Goal: Task Accomplishment & Management: Manage account settings

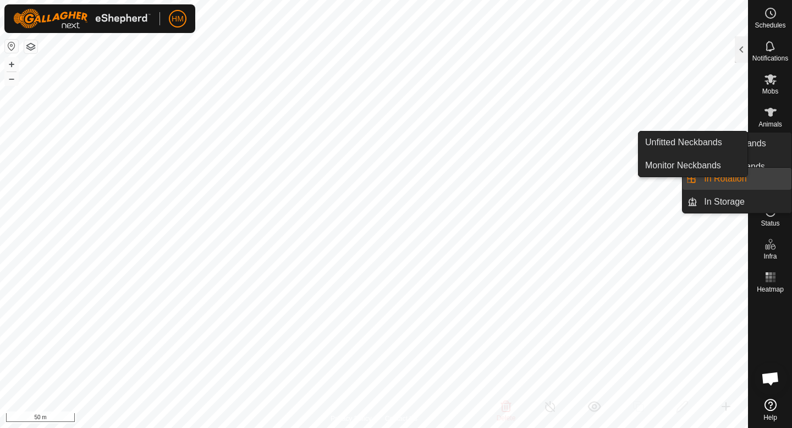
scroll to position [355, 0]
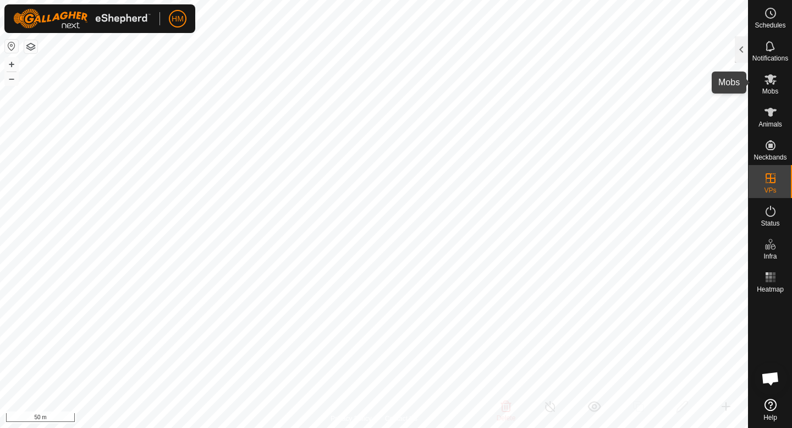
click at [768, 76] on icon at bounding box center [771, 79] width 12 height 10
click at [740, 51] on div at bounding box center [741, 49] width 13 height 26
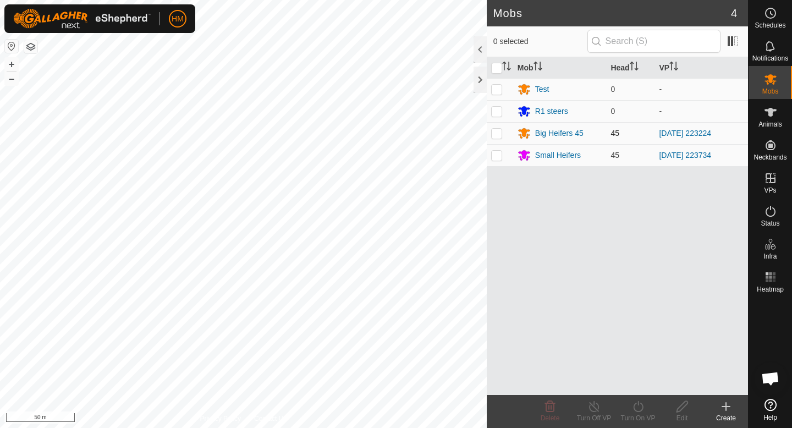
click at [491, 134] on p-checkbox at bounding box center [496, 133] width 11 height 9
checkbox input "true"
click at [599, 416] on div "Turn Off VP" at bounding box center [594, 418] width 44 height 10
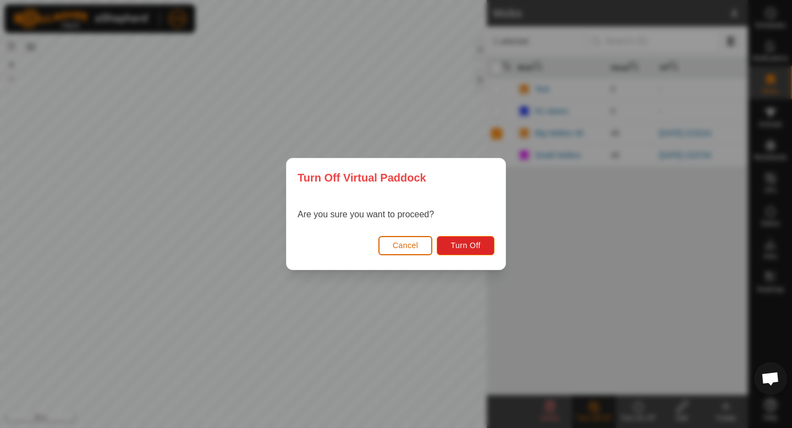
click at [410, 252] on button "Cancel" at bounding box center [406, 245] width 54 height 19
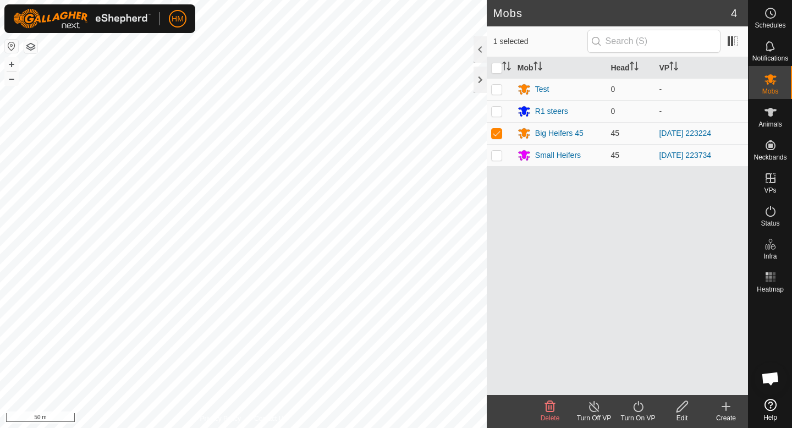
click at [639, 407] on icon at bounding box center [639, 406] width 14 height 13
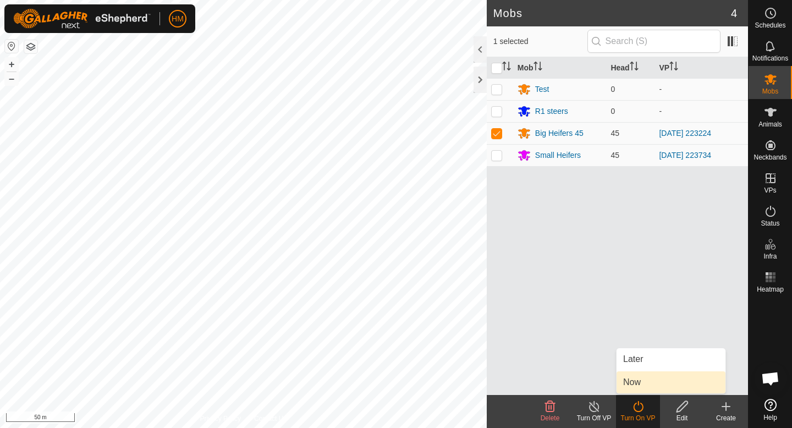
click at [640, 378] on link "Now" at bounding box center [671, 382] width 109 height 22
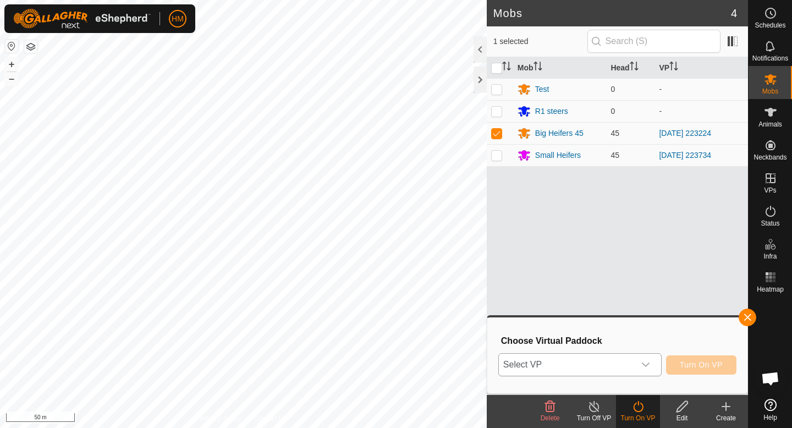
click at [631, 369] on span "Select VP" at bounding box center [567, 365] width 136 height 22
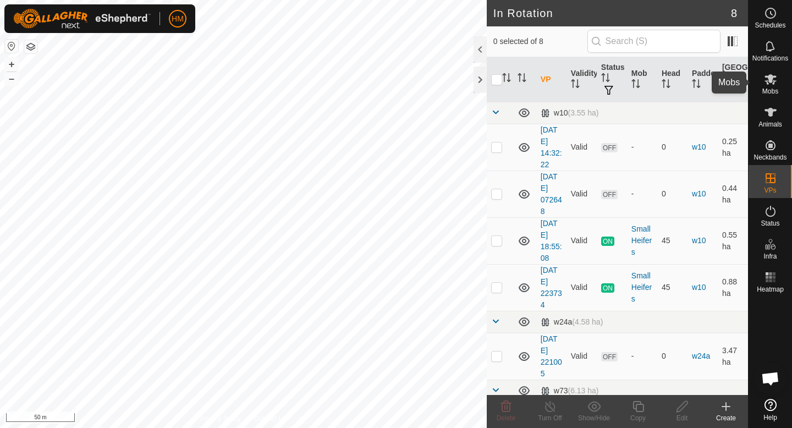
click at [760, 93] on div "Mobs" at bounding box center [770, 82] width 43 height 33
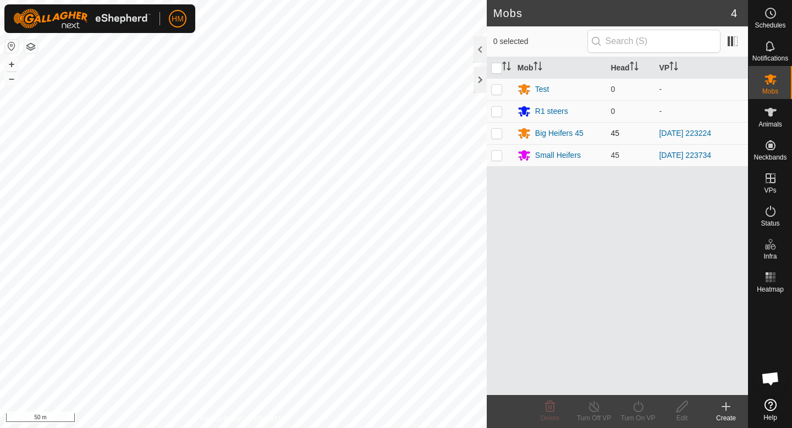
click at [495, 132] on p-checkbox at bounding box center [496, 133] width 11 height 9
checkbox input "true"
click at [652, 413] on div "Turn On VP" at bounding box center [638, 418] width 44 height 10
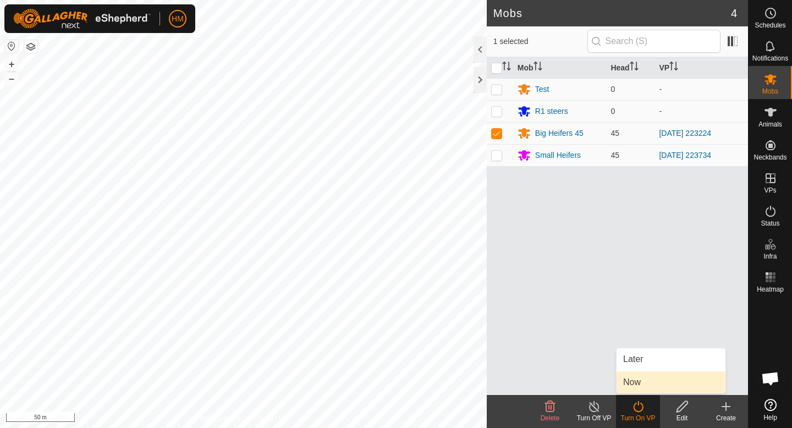
click at [644, 386] on link "Now" at bounding box center [671, 382] width 109 height 22
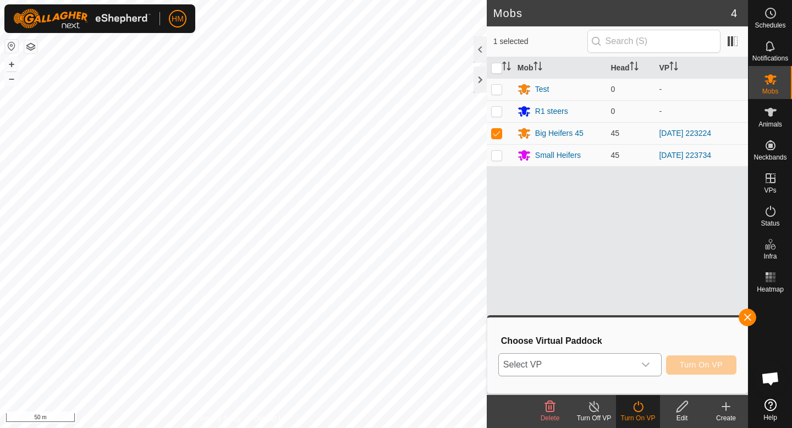
click at [594, 362] on span "Select VP" at bounding box center [567, 365] width 136 height 22
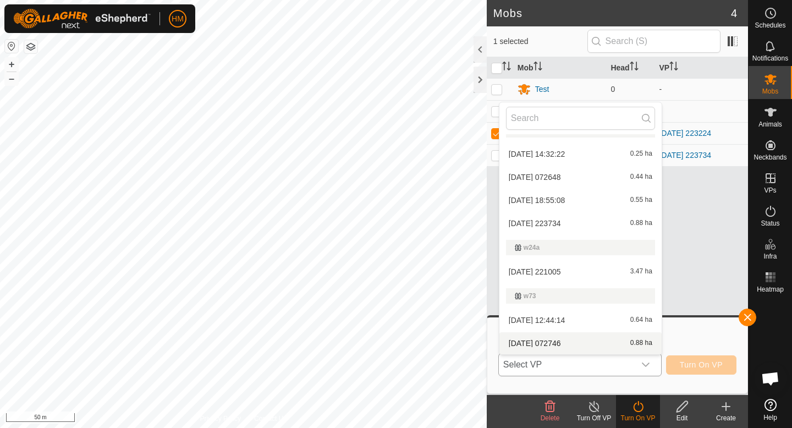
scroll to position [40, 0]
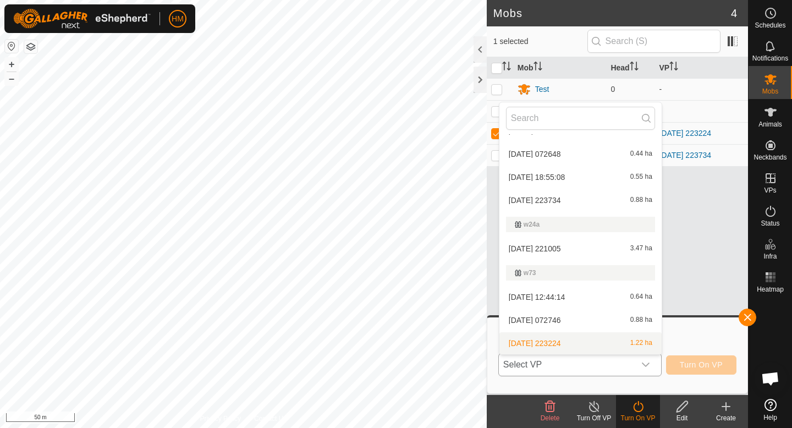
click at [554, 346] on li "[DATE] 223224 1.22 ha" at bounding box center [581, 343] width 162 height 22
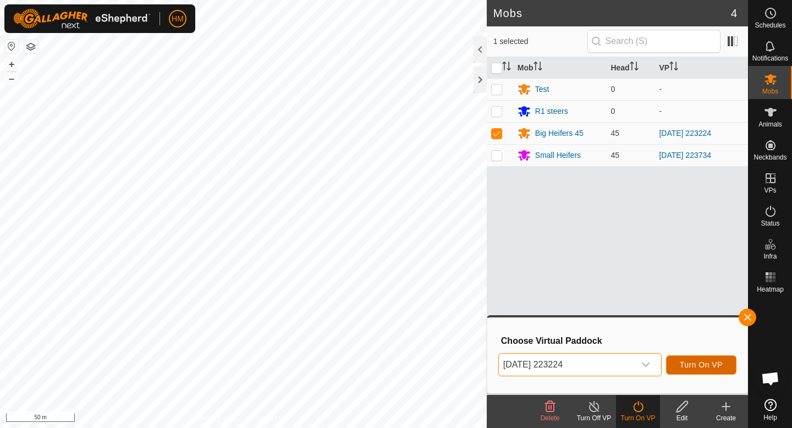
click at [696, 366] on span "Turn On VP" at bounding box center [701, 364] width 43 height 9
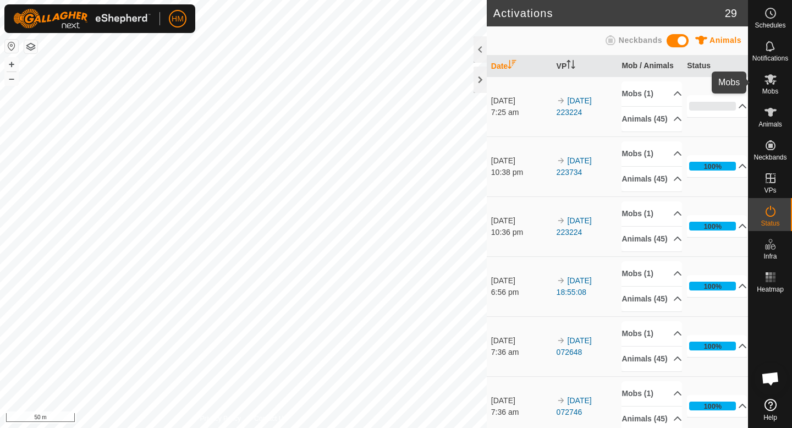
click at [768, 91] on span "Mobs" at bounding box center [771, 91] width 16 height 7
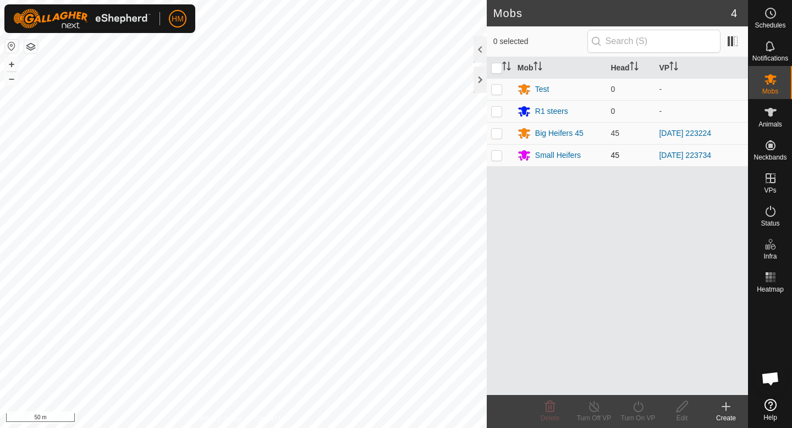
click at [500, 160] on td at bounding box center [500, 155] width 26 height 22
checkbox input "true"
click at [586, 416] on div "Turn Off VP" at bounding box center [594, 418] width 44 height 10
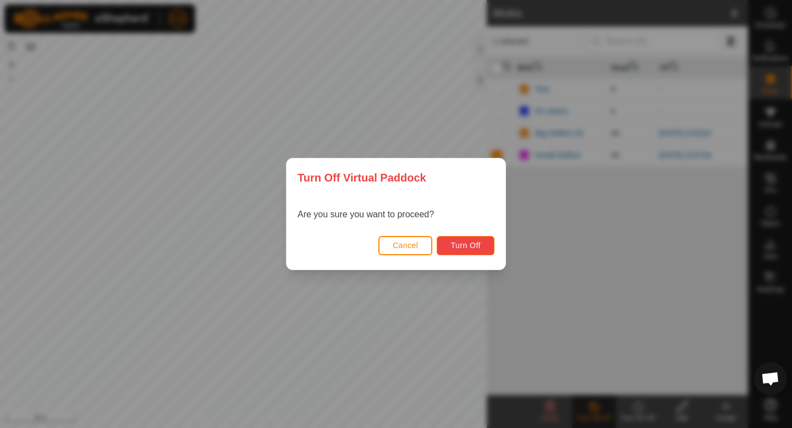
click at [469, 250] on button "Turn Off" at bounding box center [466, 245] width 58 height 19
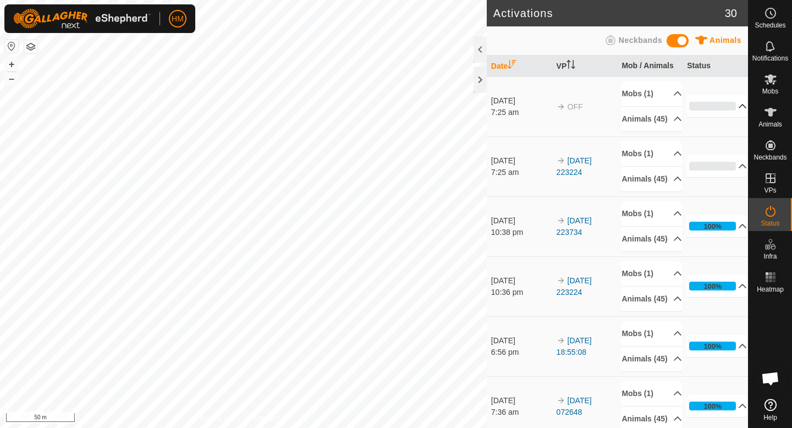
click at [739, 111] on p-accordion-header "0%" at bounding box center [717, 106] width 60 height 22
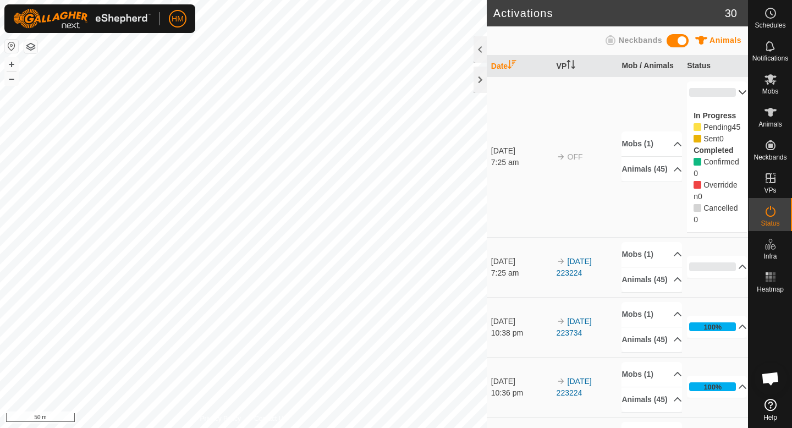
click at [741, 90] on p-accordion-header "0%" at bounding box center [717, 92] width 60 height 22
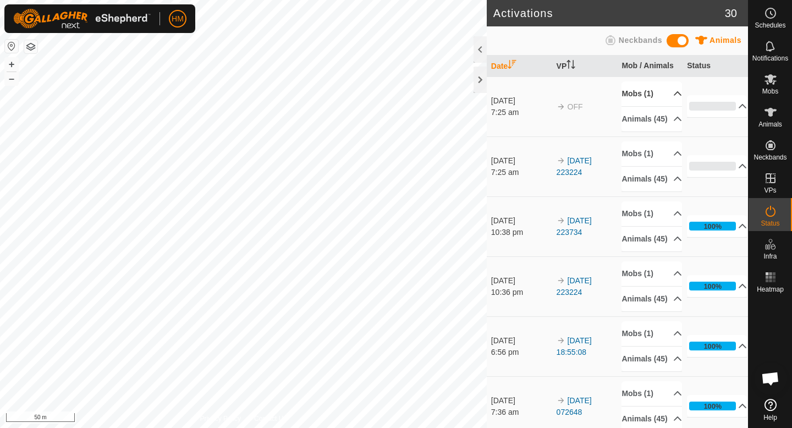
click at [650, 92] on p-accordion-header "Mobs (1)" at bounding box center [652, 93] width 60 height 25
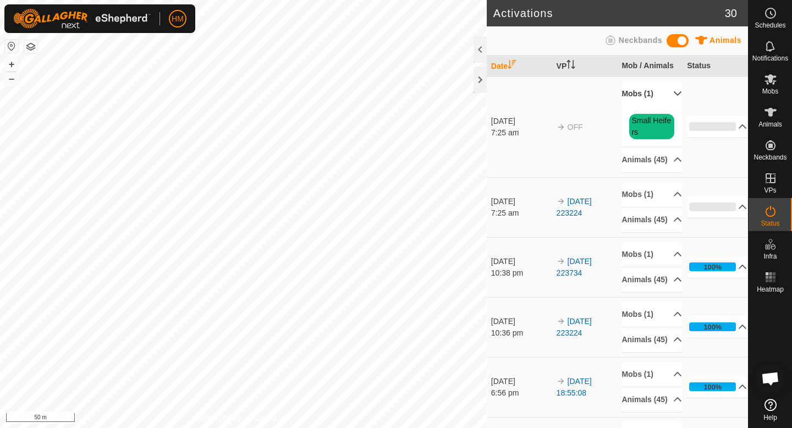
click at [650, 92] on p-accordion-header "Mobs (1)" at bounding box center [652, 93] width 60 height 25
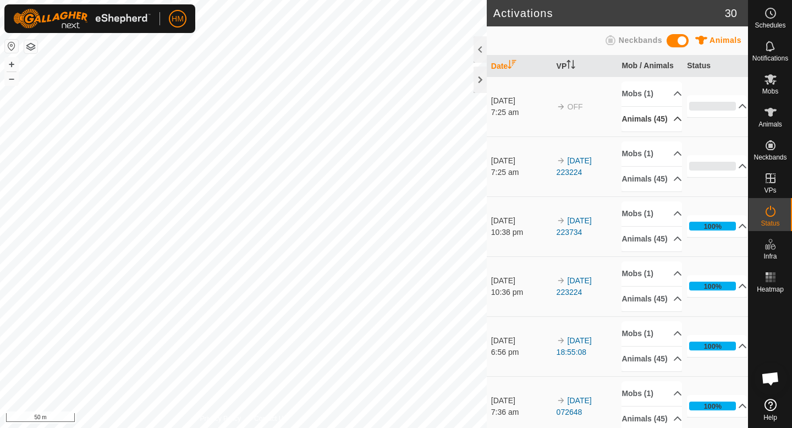
click at [648, 118] on p-accordion-header "Animals (45)" at bounding box center [652, 119] width 60 height 25
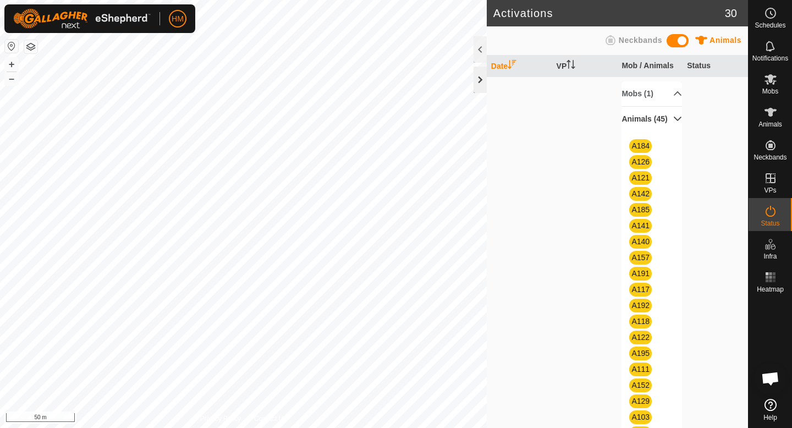
click at [480, 79] on div at bounding box center [480, 80] width 13 height 26
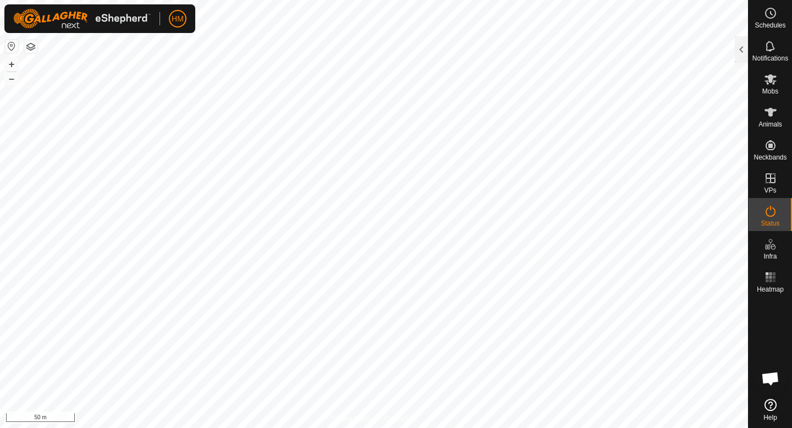
click at [399, 0] on html "HM Schedules Notifications Mobs Animals Neckbands VPs Status Infra Heatmap Help…" at bounding box center [396, 214] width 792 height 428
click at [775, 84] on icon at bounding box center [770, 79] width 13 height 13
click at [771, 85] on icon at bounding box center [770, 79] width 13 height 13
click at [747, 57] on div at bounding box center [741, 49] width 13 height 26
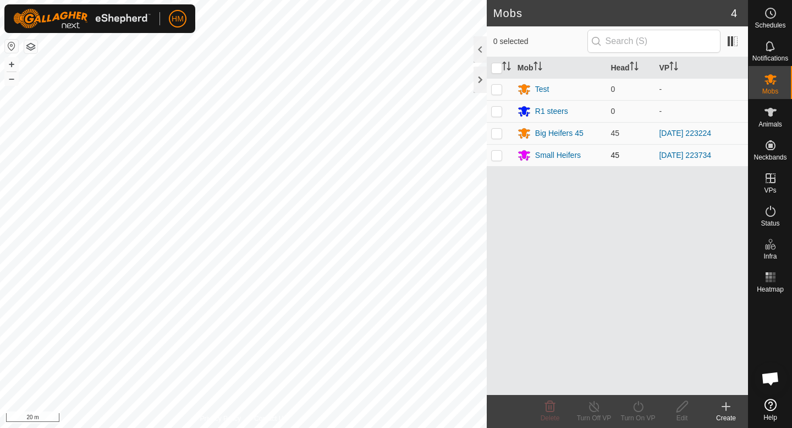
click at [496, 159] on p-checkbox at bounding box center [496, 155] width 11 height 9
click at [481, 77] on div at bounding box center [480, 80] width 13 height 26
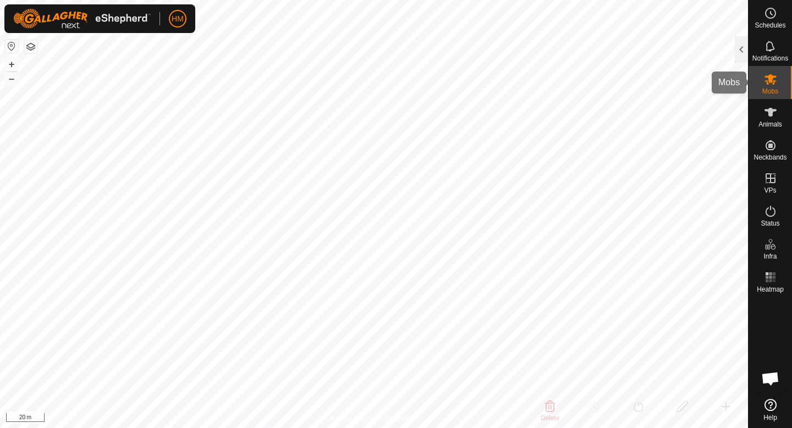
click at [766, 93] on span "Mobs" at bounding box center [771, 91] width 16 height 7
click at [740, 50] on div at bounding box center [741, 49] width 13 height 26
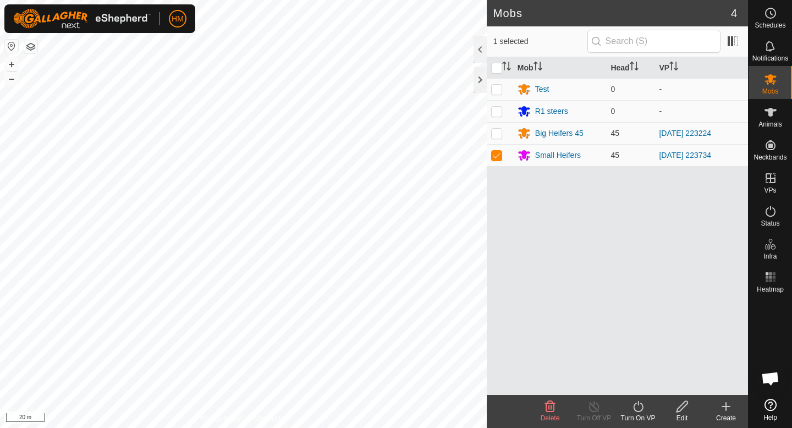
click at [555, 408] on icon at bounding box center [550, 406] width 13 height 13
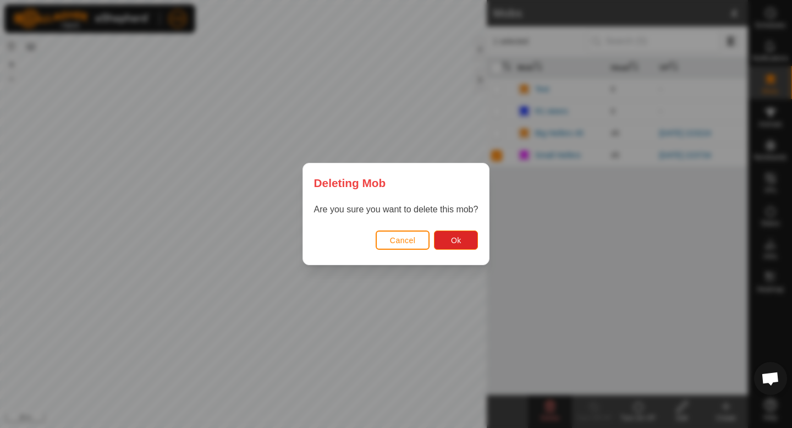
click at [419, 235] on button "Cancel" at bounding box center [403, 240] width 54 height 19
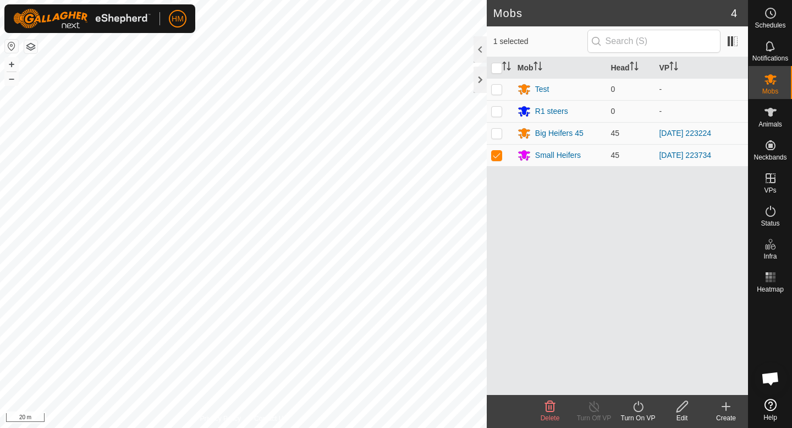
click at [543, 415] on span "Delete" at bounding box center [550, 418] width 19 height 8
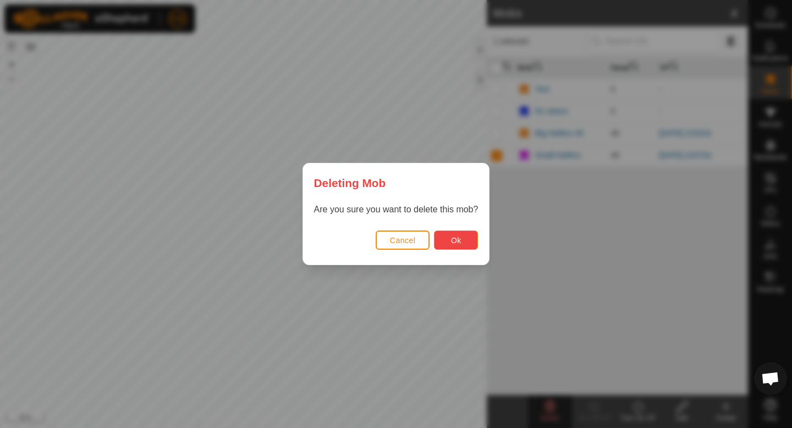
click at [456, 239] on span "Ok" at bounding box center [456, 240] width 10 height 9
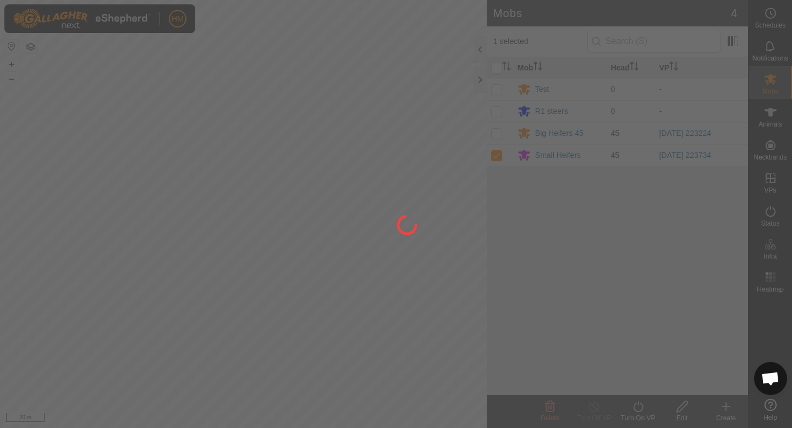
checkbox input "false"
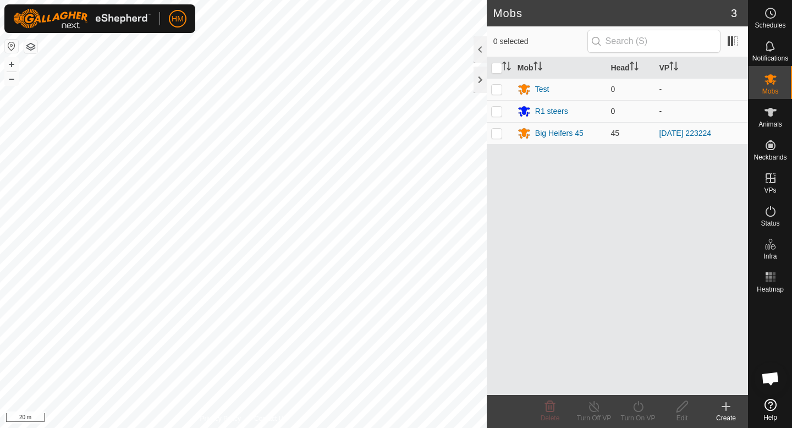
click at [495, 114] on p-checkbox at bounding box center [496, 111] width 11 height 9
checkbox input "true"
click at [496, 92] on p-checkbox at bounding box center [496, 89] width 11 height 9
click at [550, 414] on span "Delete" at bounding box center [550, 418] width 19 height 8
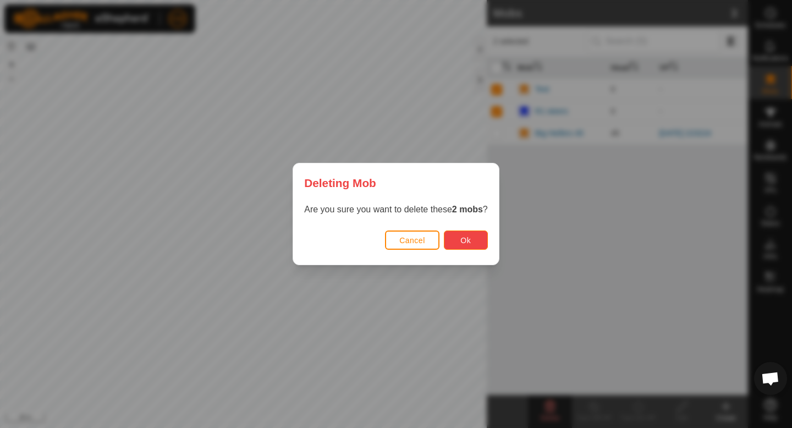
click at [486, 246] on button "Ok" at bounding box center [466, 240] width 44 height 19
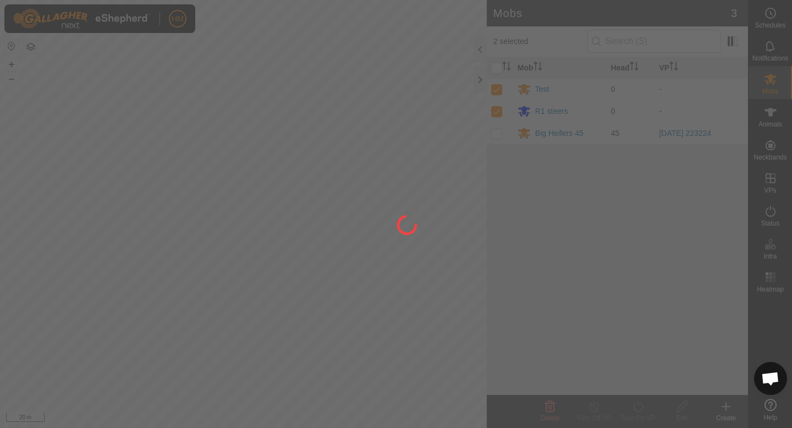
checkbox input "false"
